Goal: Find specific page/section: Find specific page/section

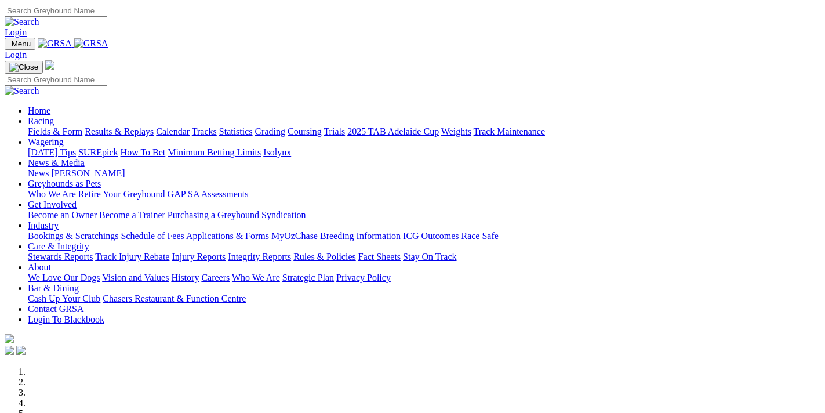
scroll to position [372, 0]
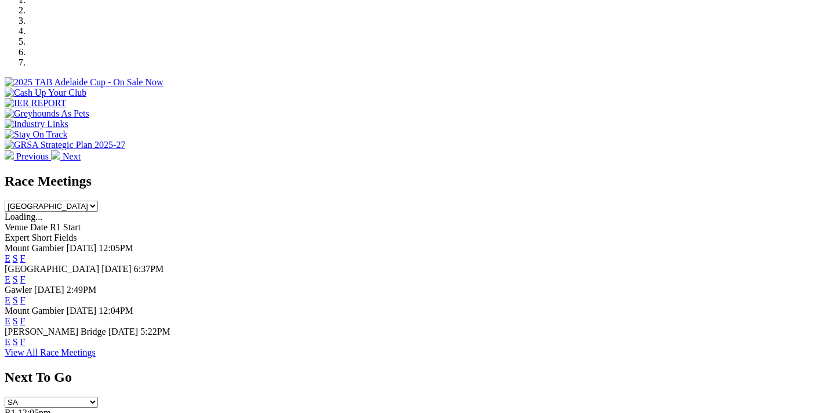
click at [26, 274] on link "F" at bounding box center [22, 279] width 5 height 10
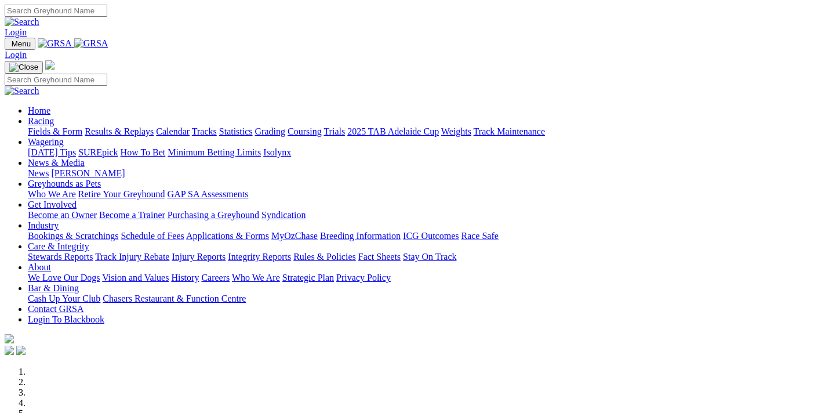
scroll to position [372, 0]
